Goal: Navigation & Orientation: Find specific page/section

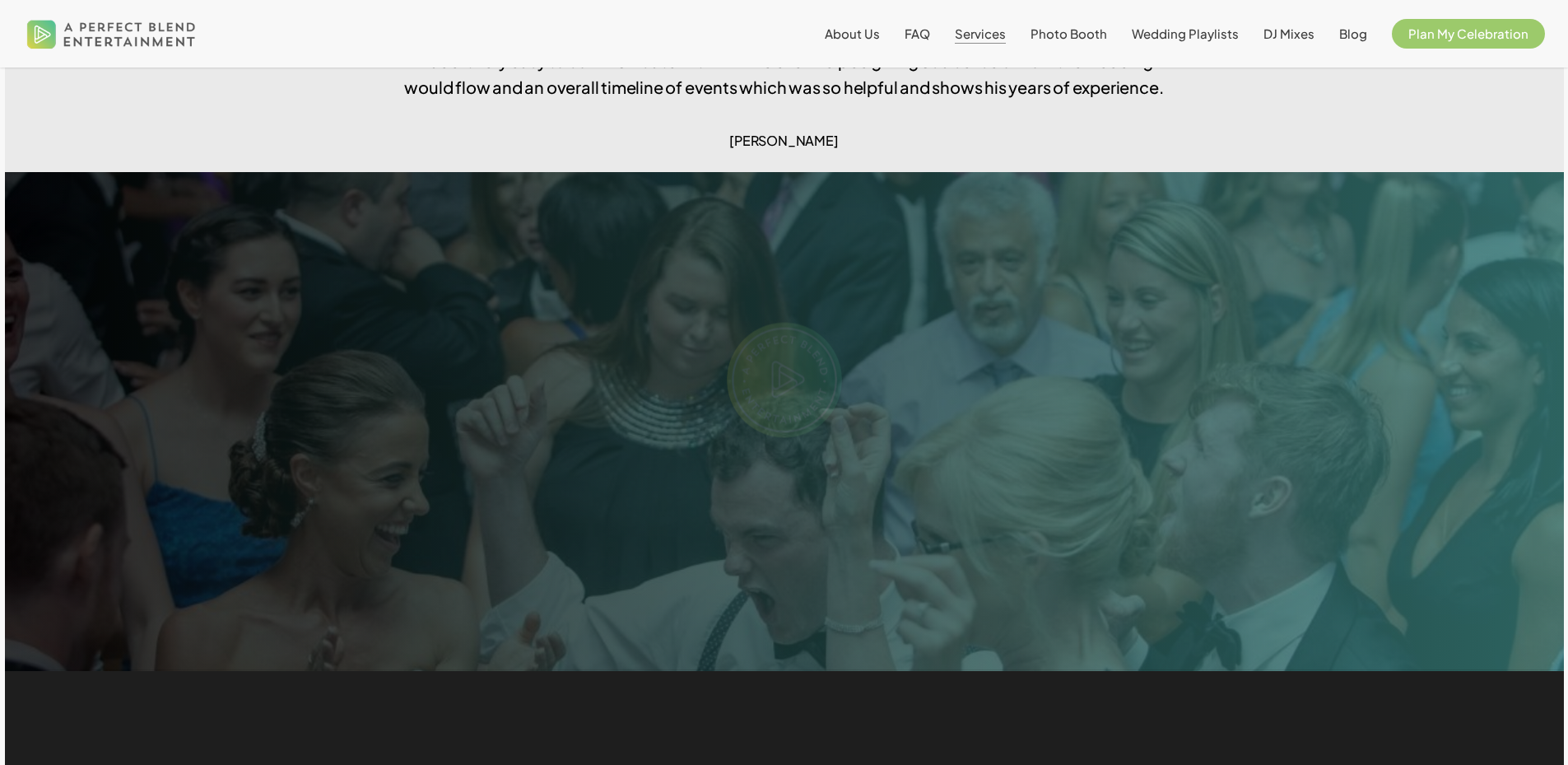
scroll to position [3293, 0]
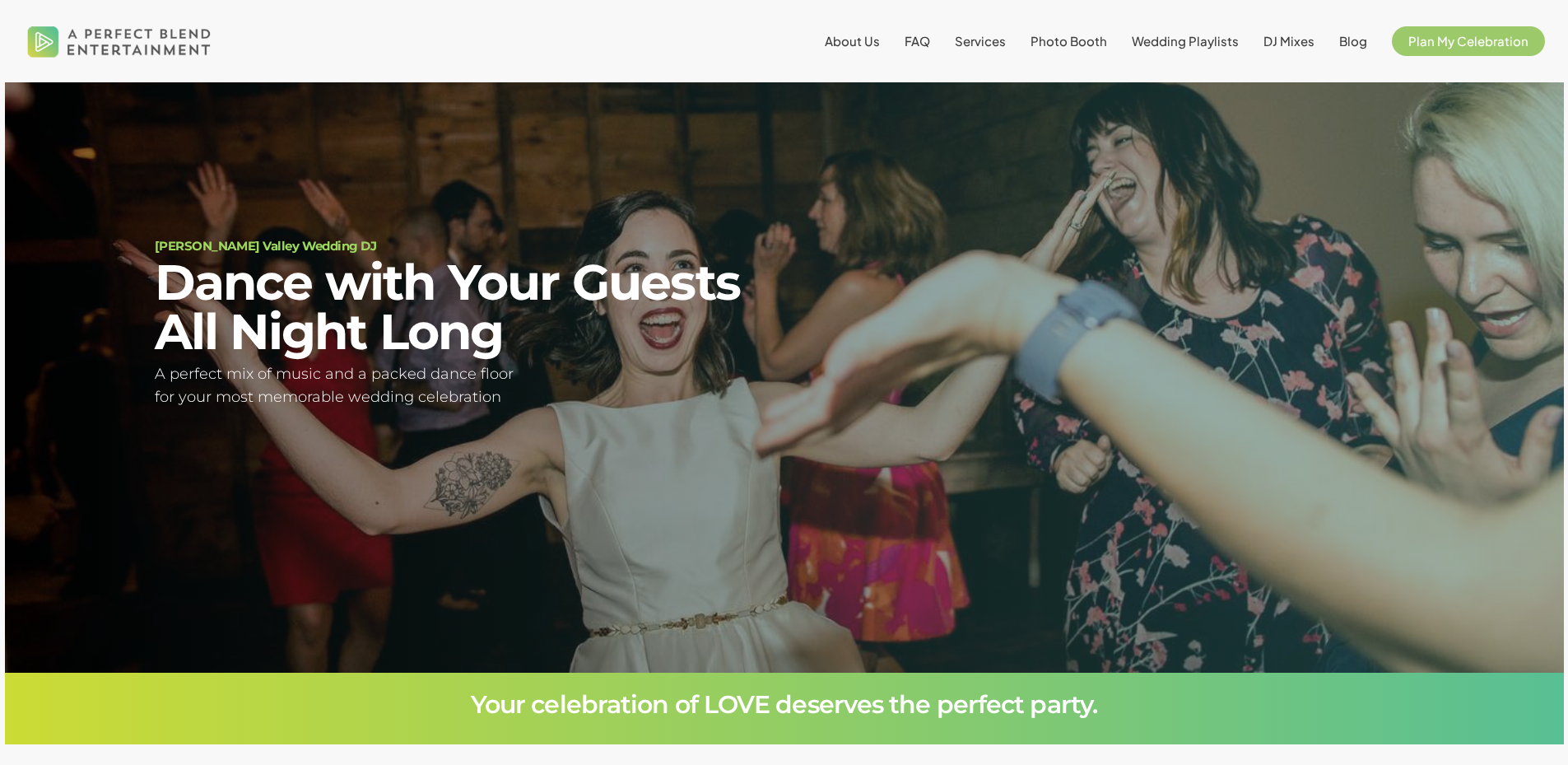
scroll to position [149, 0]
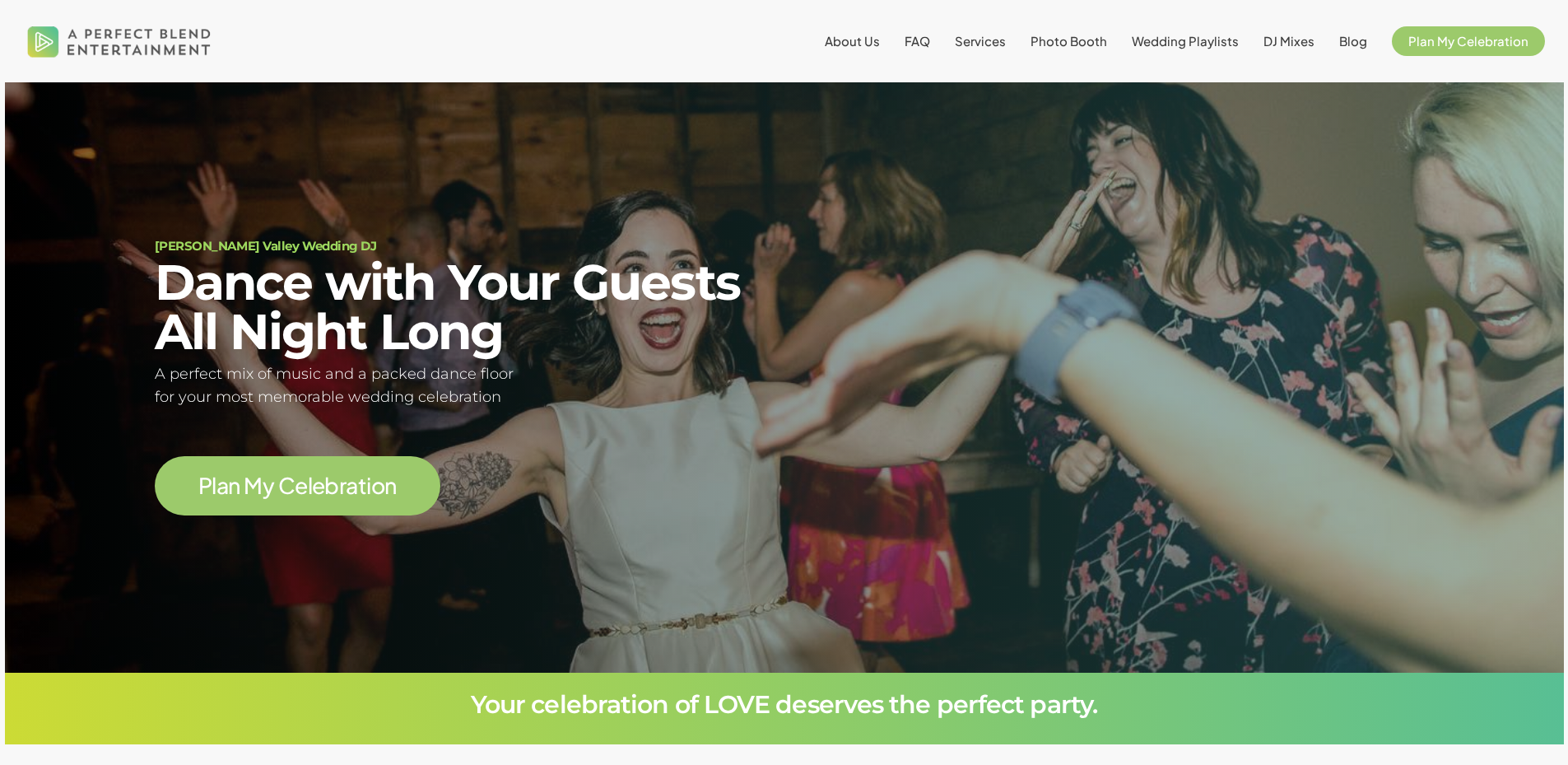
click at [864, 50] on li "About Us" at bounding box center [852, 41] width 79 height 82
click at [862, 43] on span "About Us" at bounding box center [852, 41] width 55 height 16
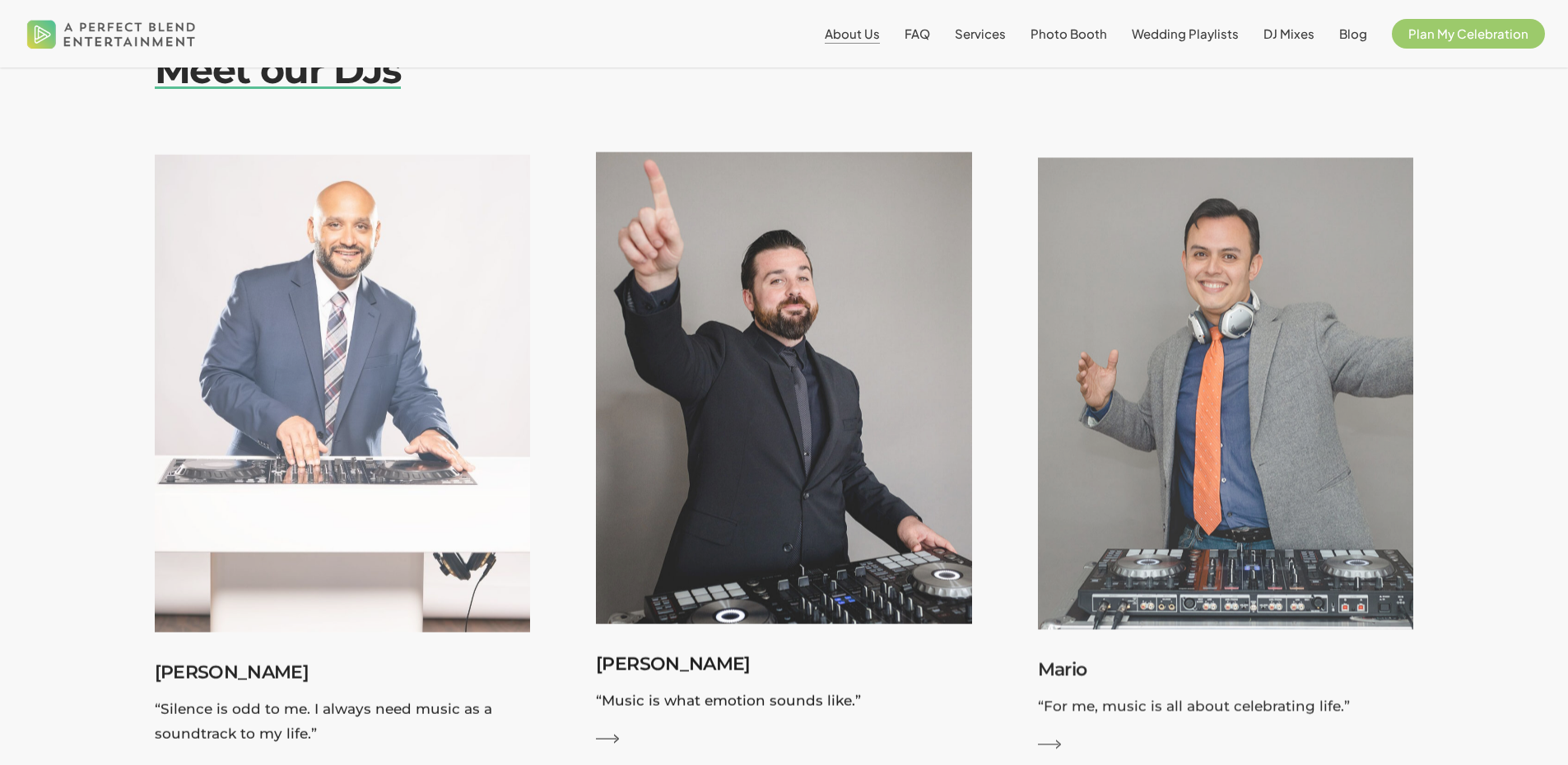
scroll to position [2058, 0]
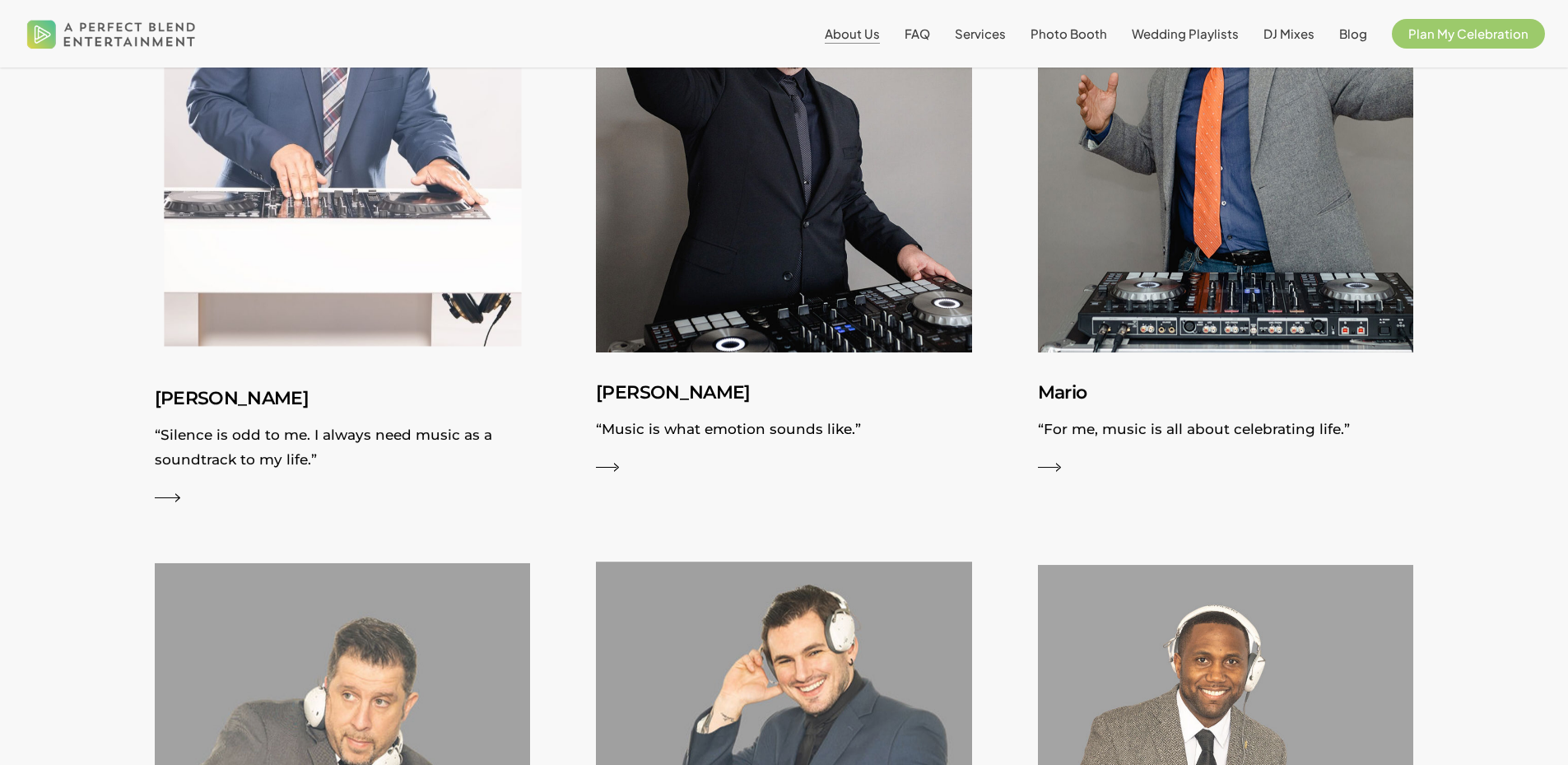
click at [369, 295] on img at bounding box center [342, 119] width 411 height 522
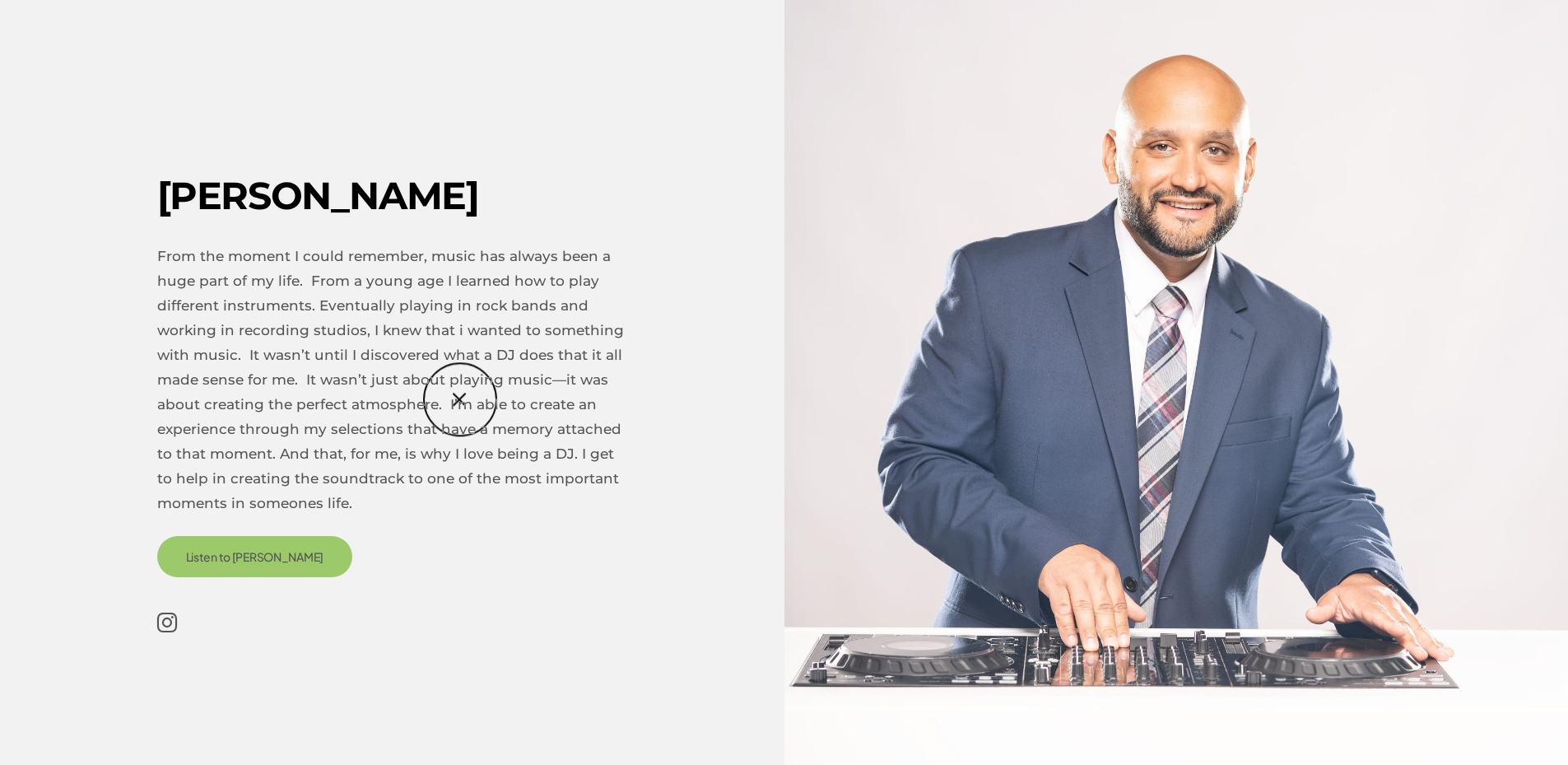
scroll to position [2305, 0]
click at [160, 629] on icon at bounding box center [167, 623] width 20 height 28
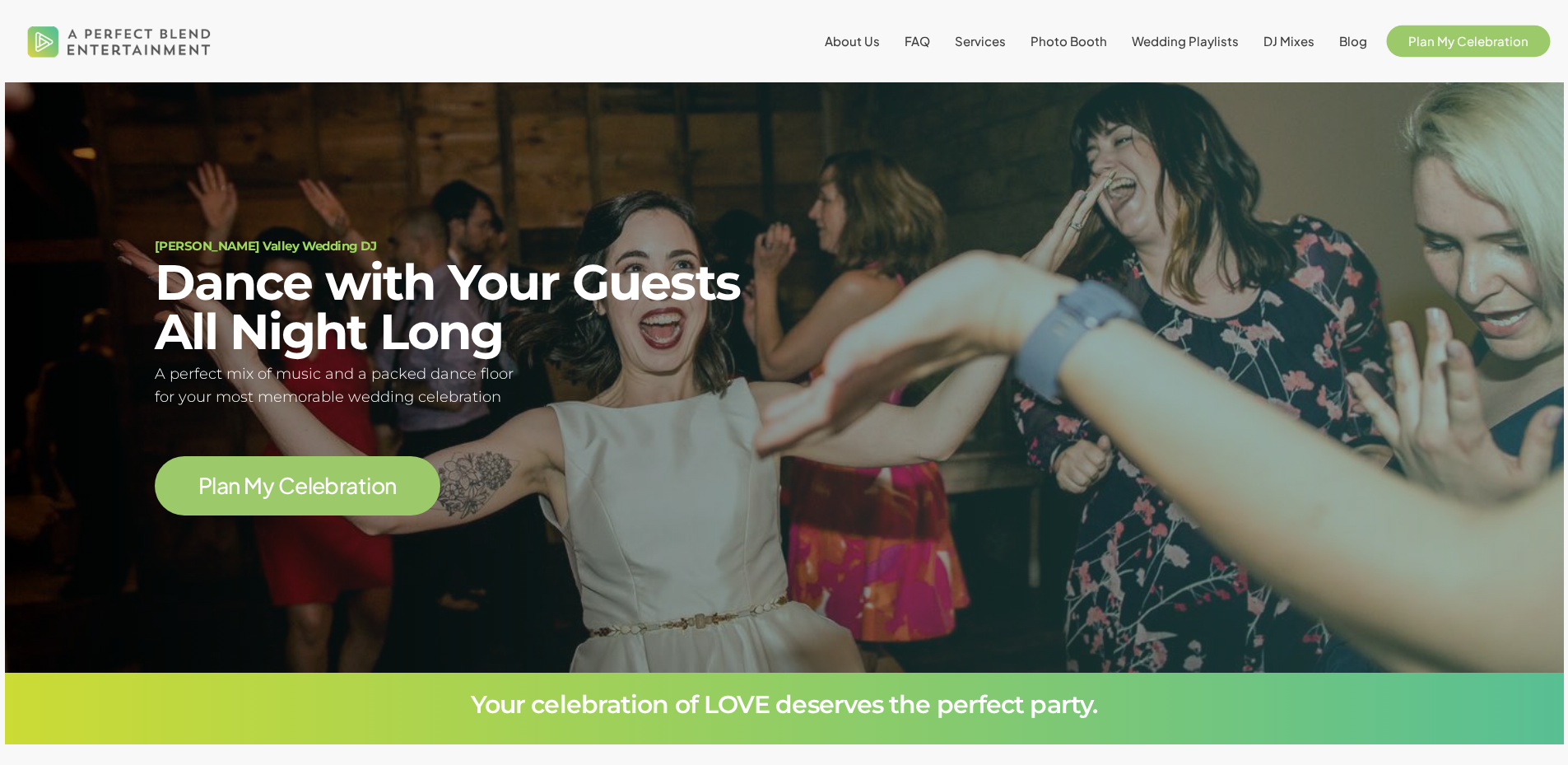
click at [1418, 42] on span "Plan My Celebration" at bounding box center [1468, 41] width 120 height 16
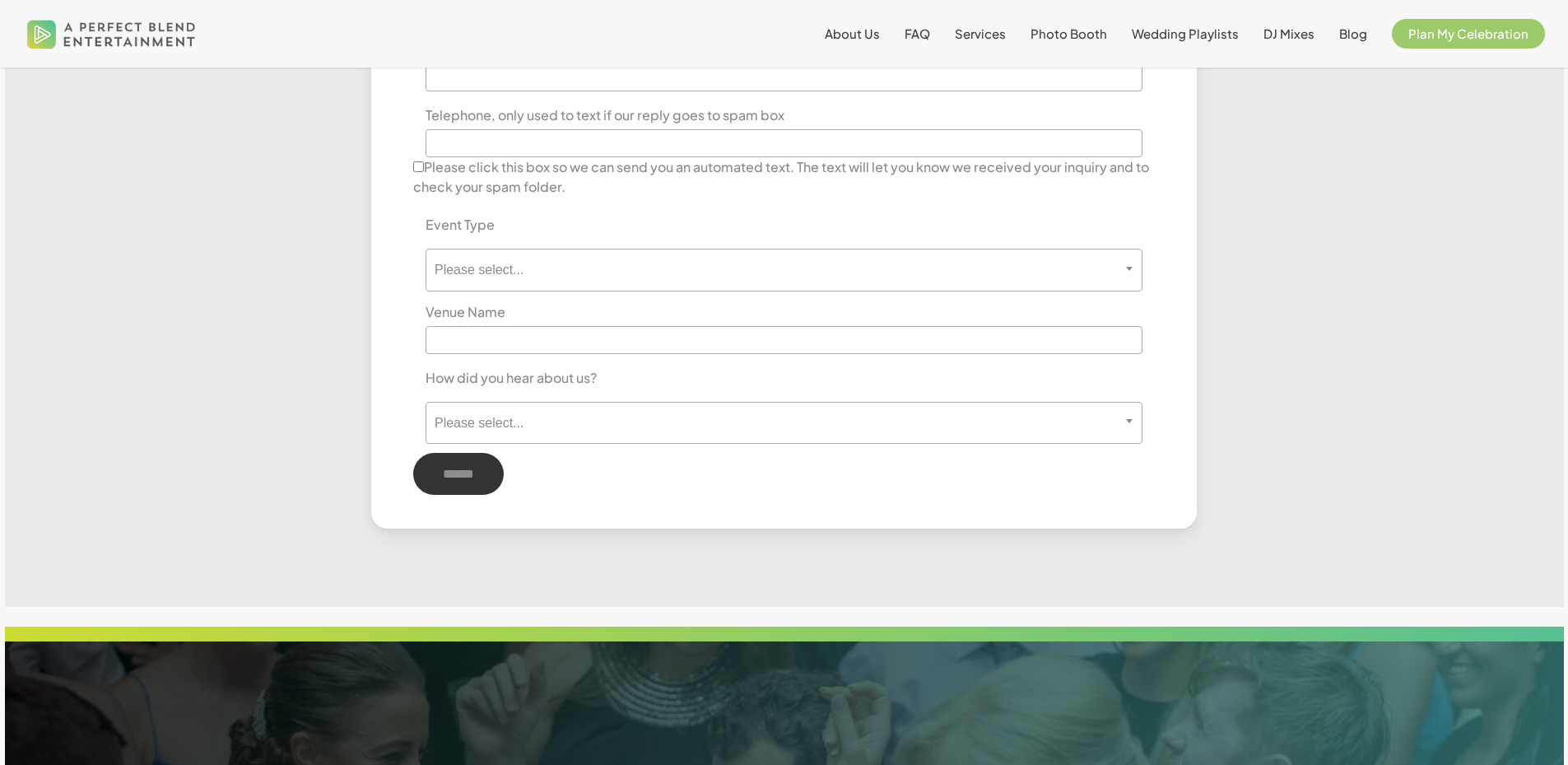
scroll to position [1153, 0]
